Goal: Navigation & Orientation: Find specific page/section

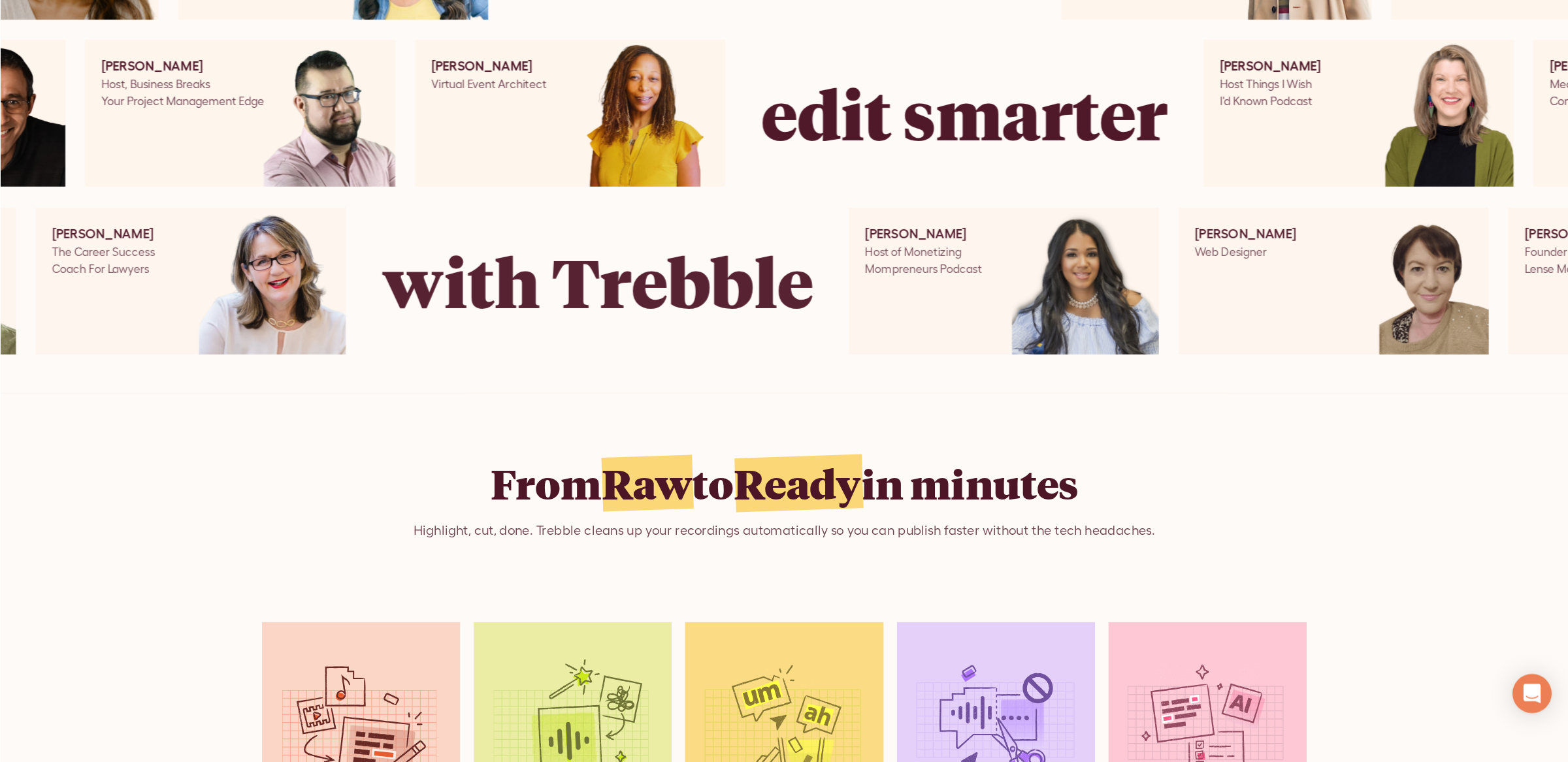
scroll to position [754, 0]
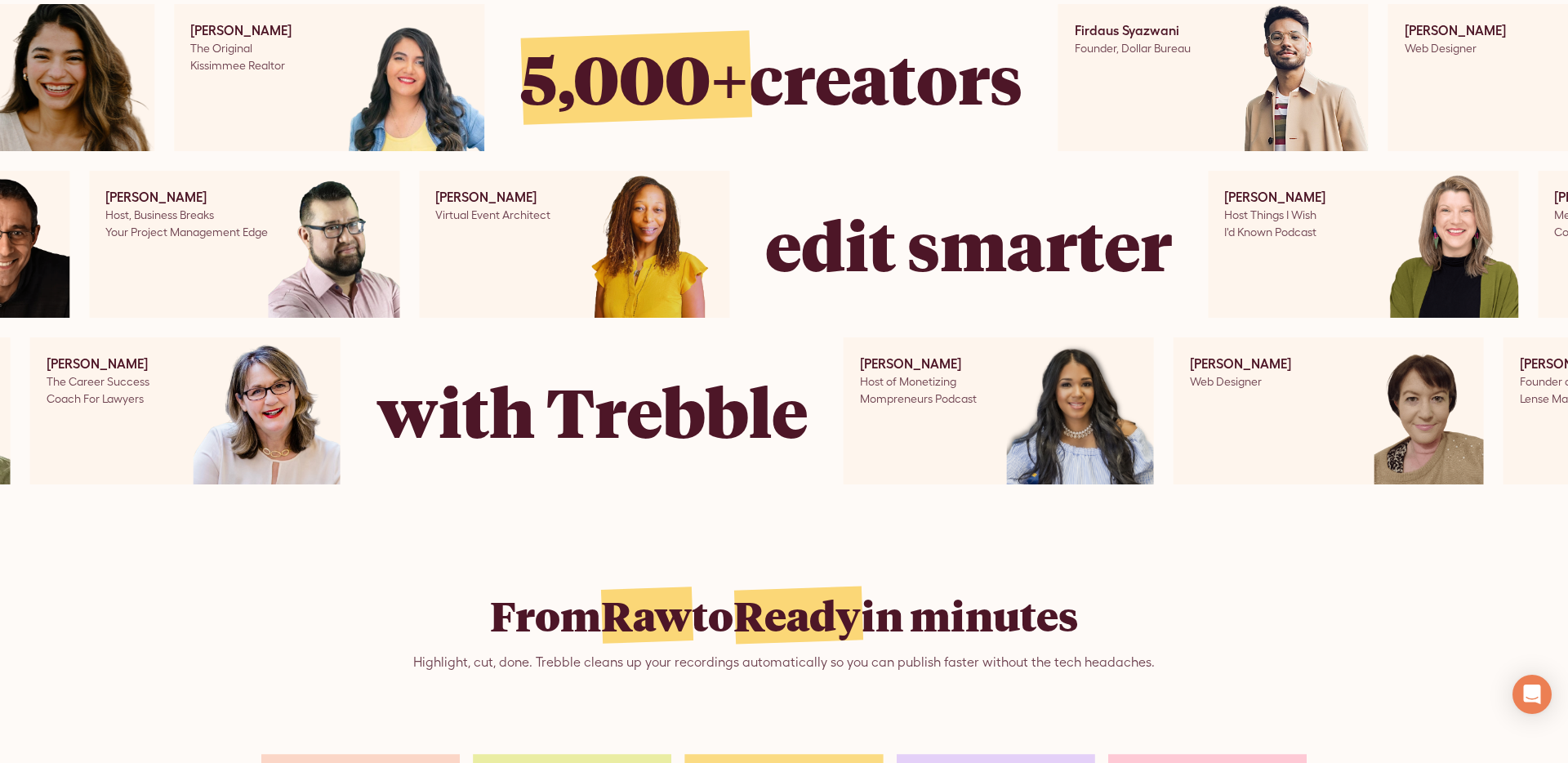
click at [1324, 130] on img at bounding box center [1295, 77] width 147 height 147
click at [321, 253] on img at bounding box center [341, 244] width 147 height 147
click at [647, 260] on img at bounding box center [656, 244] width 147 height 147
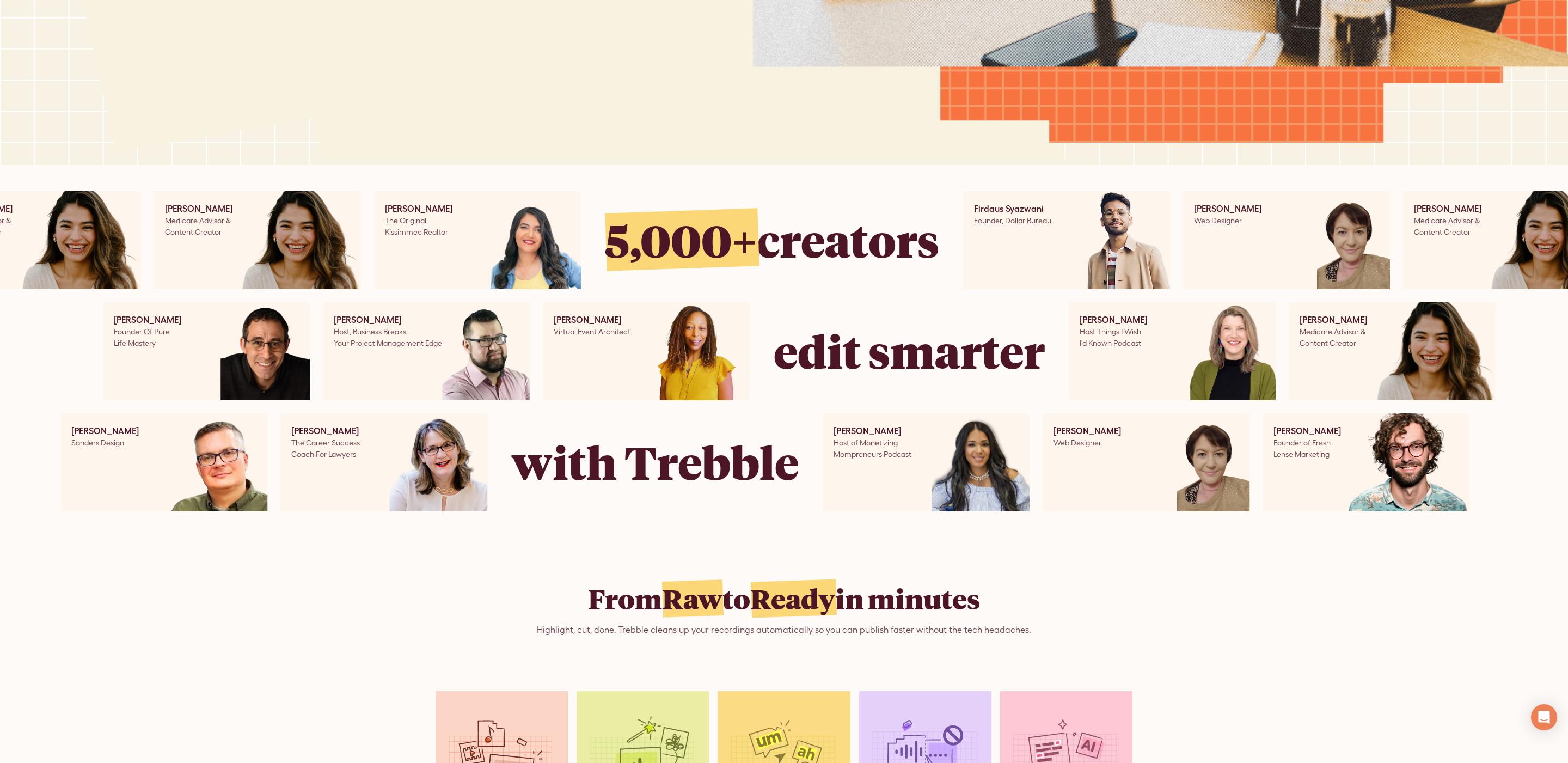
drag, startPoint x: 900, startPoint y: 433, endPoint x: 1075, endPoint y: 270, distance: 239.2
click at [829, 431] on div "Linda Mendible Host of Monetizing Mompreneurs Podcast" at bounding box center [867, 462] width 89 height 98
copy div "Linda Mendible"
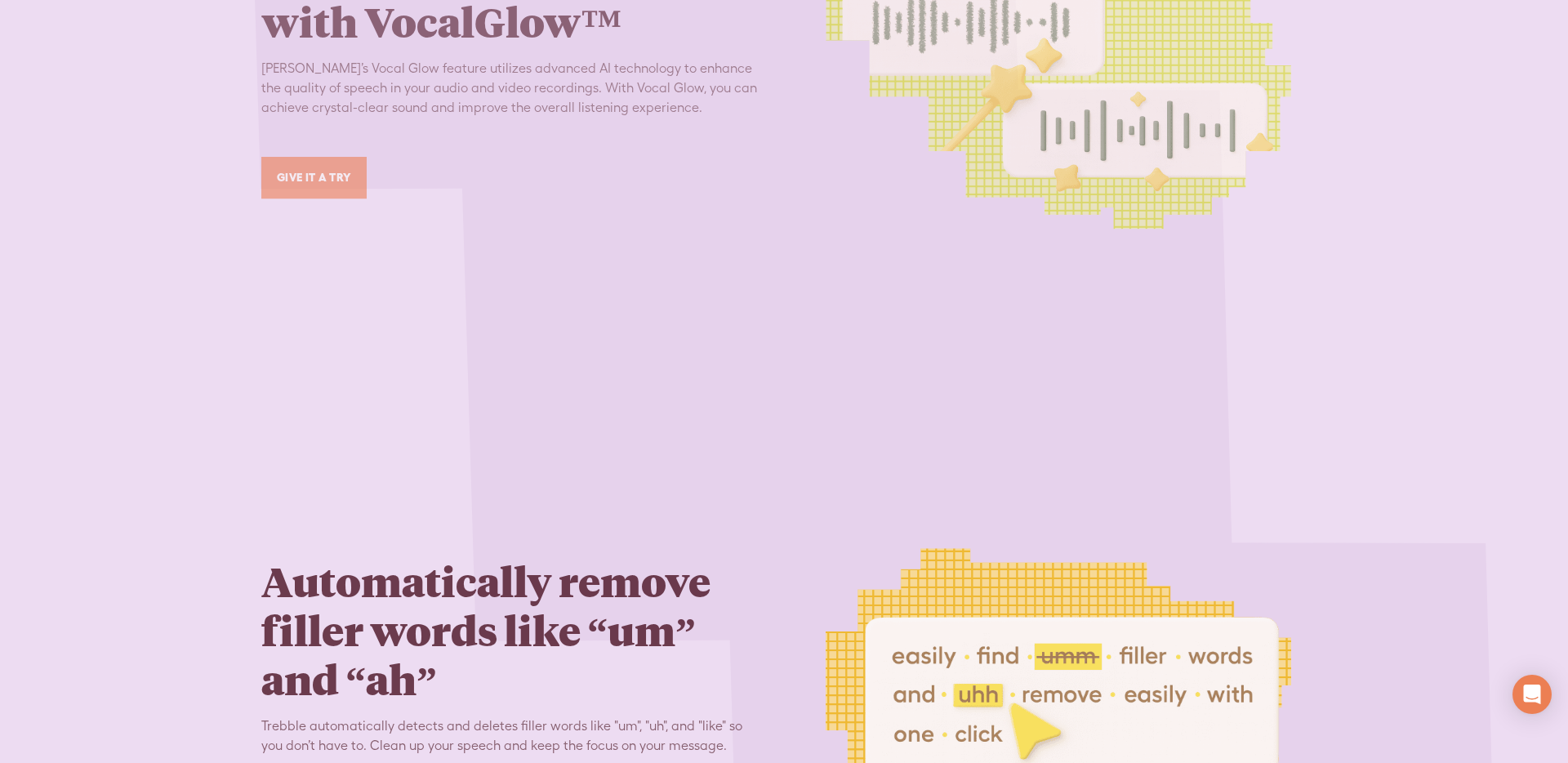
scroll to position [2888, 0]
